Goal: Transaction & Acquisition: Purchase product/service

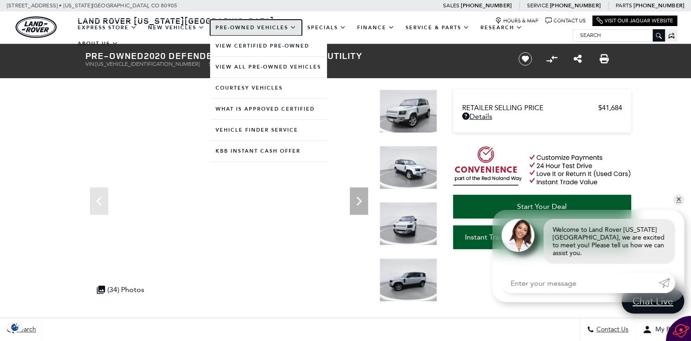
click at [242, 27] on link "Pre-Owned Vehicles" at bounding box center [256, 28] width 92 height 16
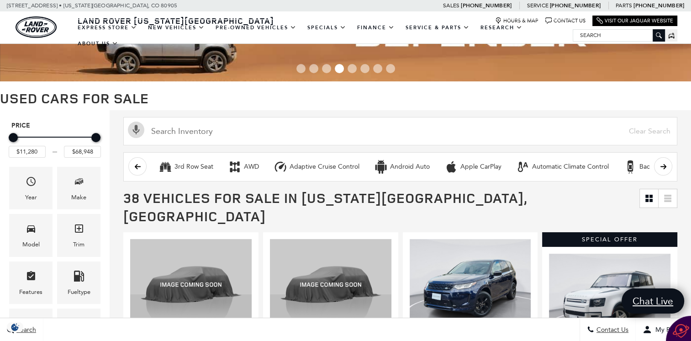
scroll to position [85, 0]
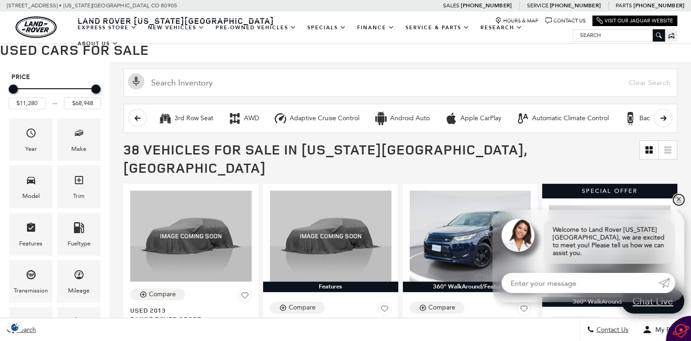
click at [679, 205] on link "✕" at bounding box center [678, 199] width 11 height 11
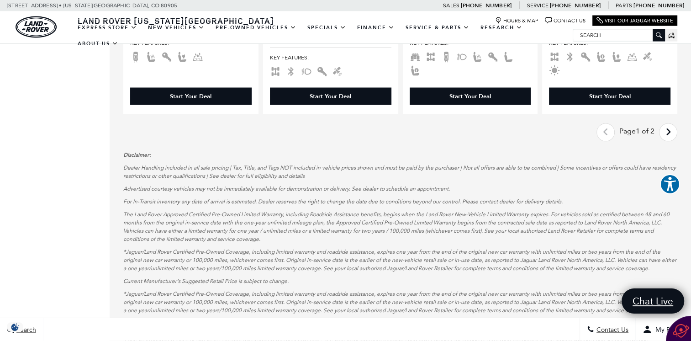
scroll to position [1765, 0]
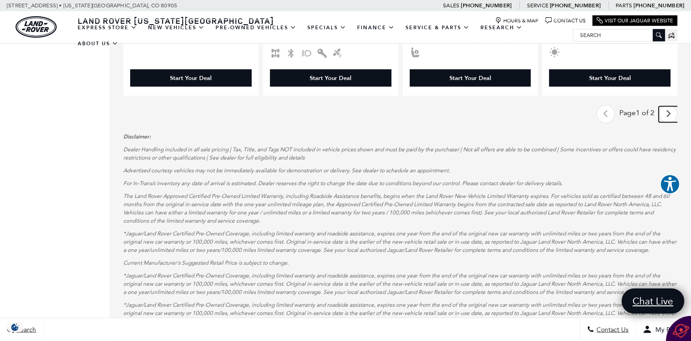
click at [671, 106] on icon "next page" at bounding box center [668, 113] width 6 height 15
